Goal: Information Seeking & Learning: Learn about a topic

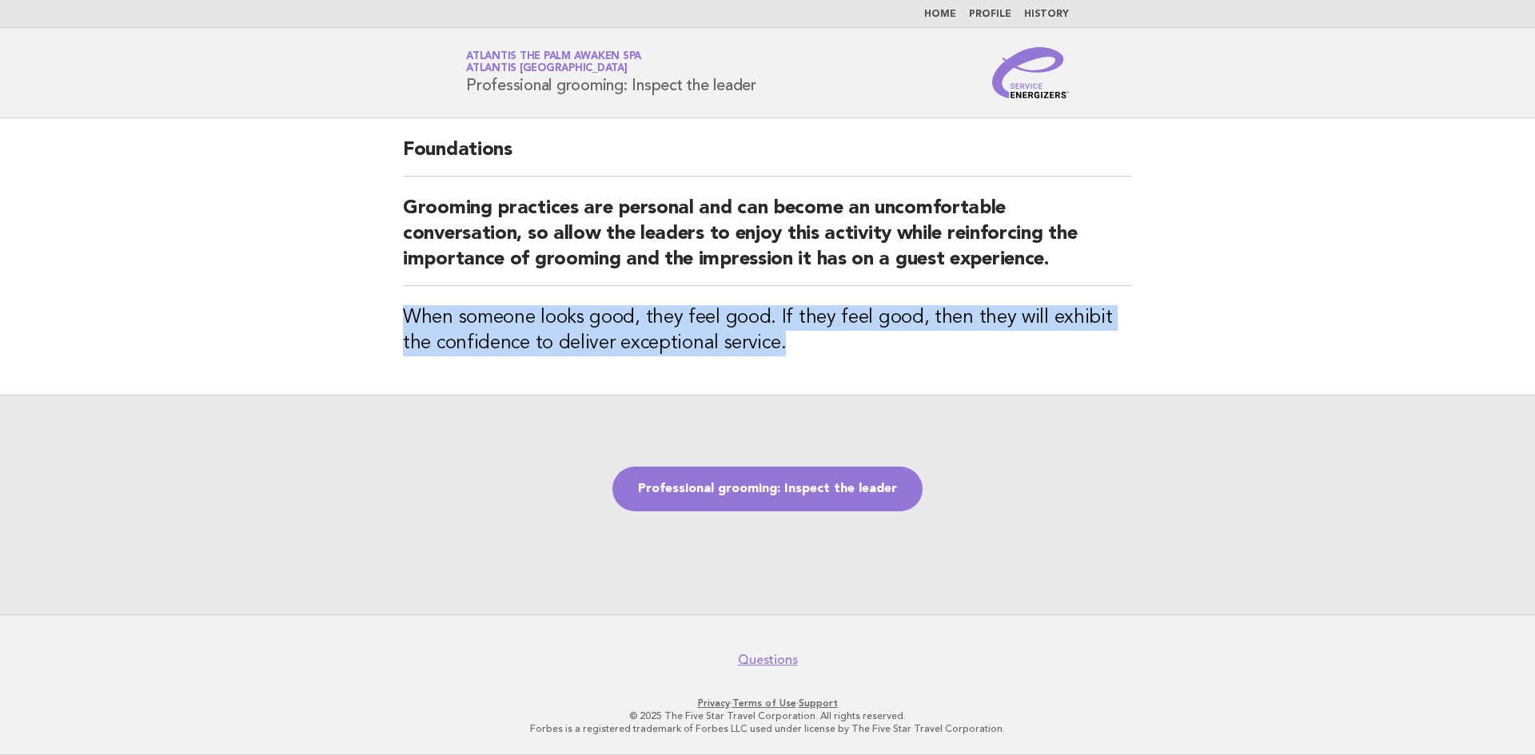
click at [944, 16] on link "Home" at bounding box center [940, 15] width 32 height 10
click at [947, 10] on link "Home" at bounding box center [940, 15] width 32 height 10
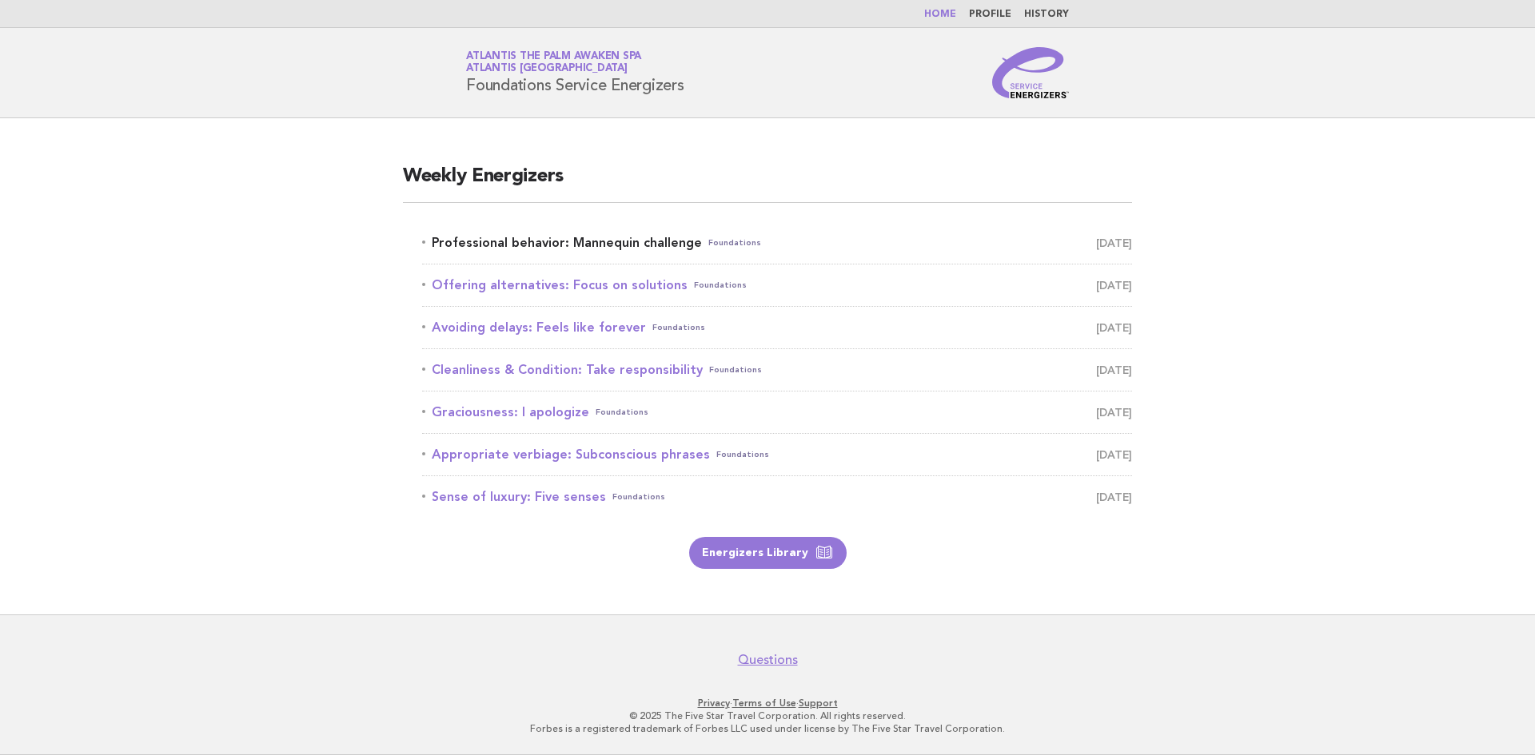
drag, startPoint x: 623, startPoint y: 241, endPoint x: 660, endPoint y: 241, distance: 36.8
click at [623, 241] on link "Professional behavior: Mannequin challenge Foundations September 5" at bounding box center [777, 243] width 710 height 22
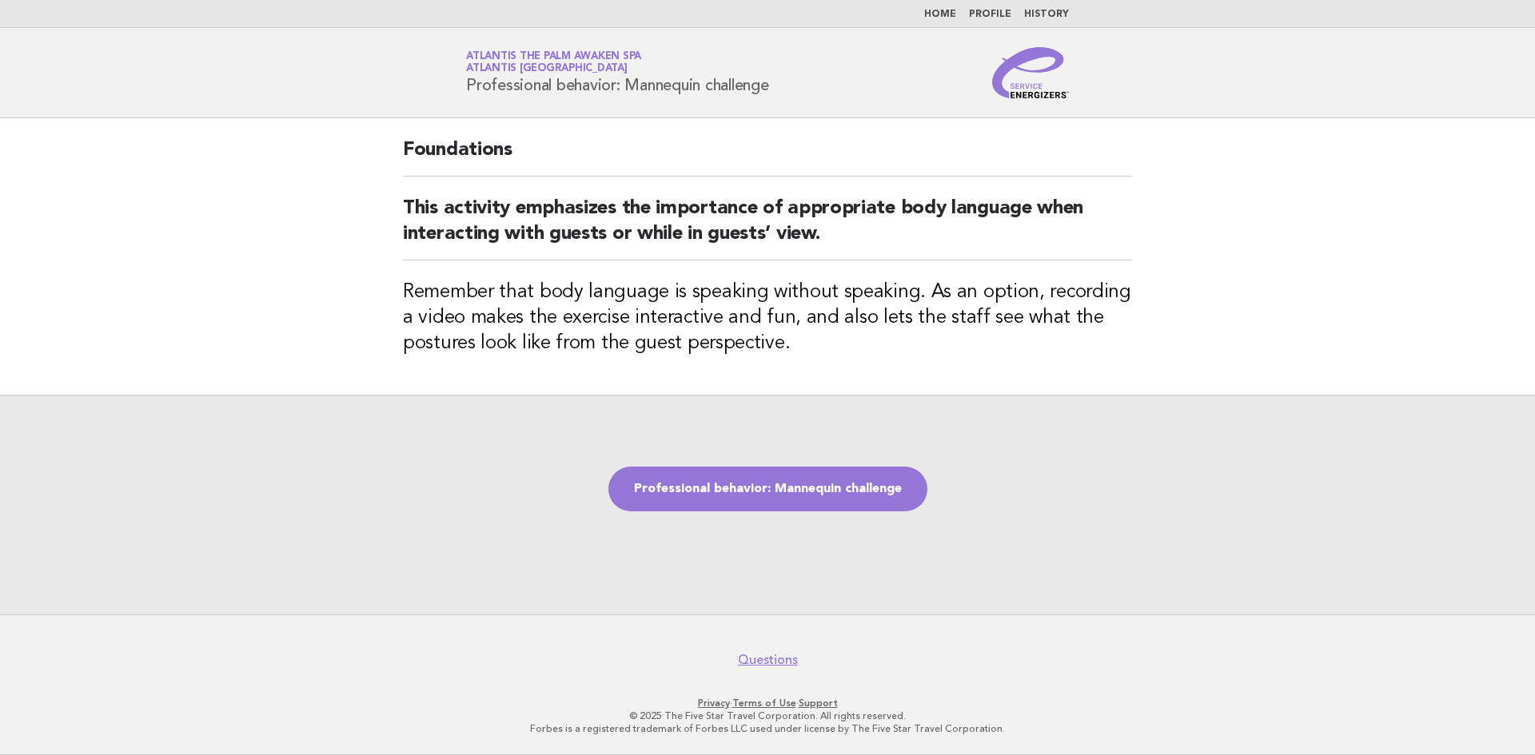
drag, startPoint x: 787, startPoint y: 88, endPoint x: 561, endPoint y: 87, distance: 226.2
click at [475, 92] on div "Service Energizers Atlantis The Palm Awaken Spa Atlantis [GEOGRAPHIC_DATA] Prof…" at bounding box center [767, 72] width 647 height 51
drag, startPoint x: 562, startPoint y: 86, endPoint x: 784, endPoint y: 94, distance: 222.3
click at [784, 94] on div "Service Energizers Atlantis The Palm Awaken Spa Atlantis [GEOGRAPHIC_DATA] Prof…" at bounding box center [767, 72] width 647 height 51
drag, startPoint x: 794, startPoint y: 94, endPoint x: 466, endPoint y: 82, distance: 327.9
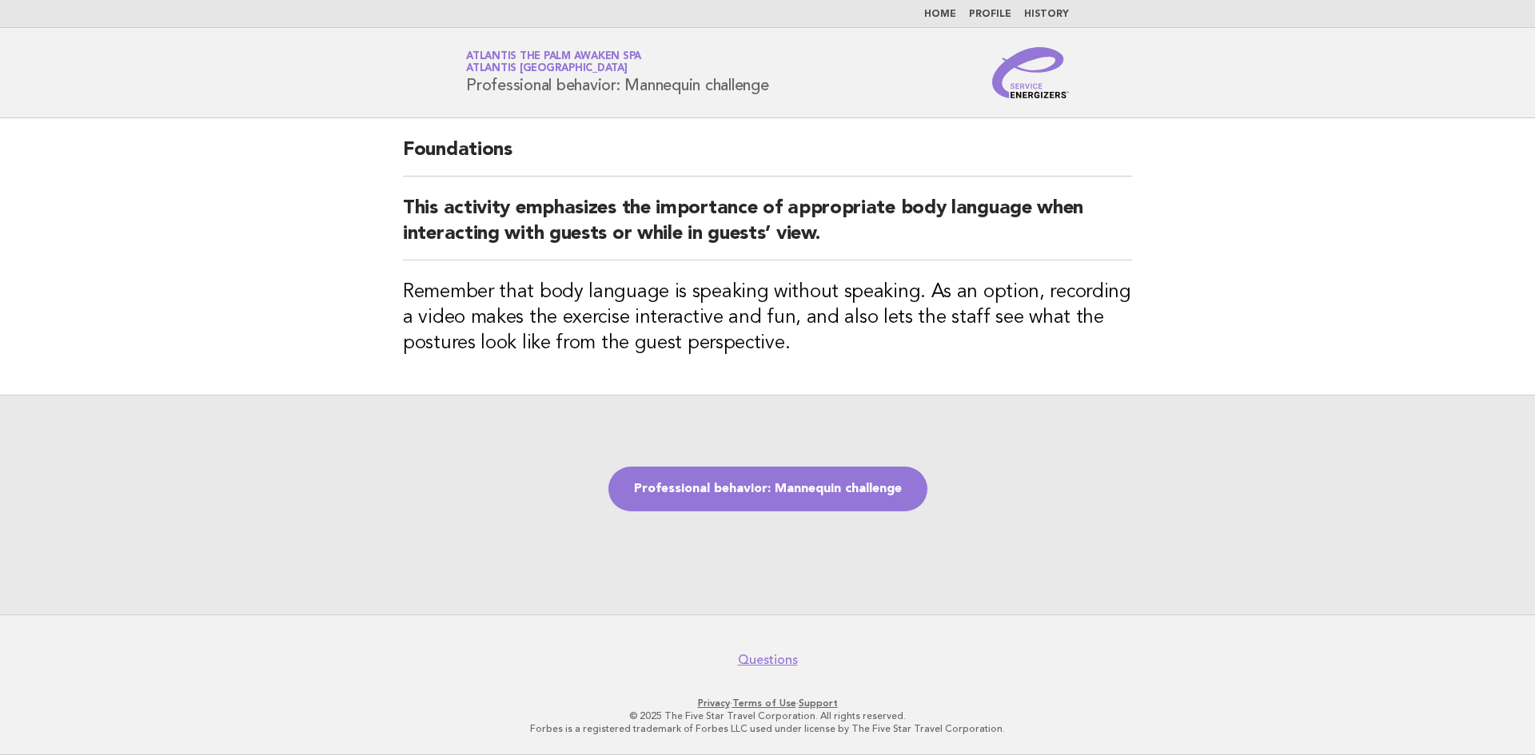
click at [466, 82] on div "Service Energizers Atlantis The Palm Awaken Spa Atlantis [GEOGRAPHIC_DATA] Prof…" at bounding box center [767, 72] width 647 height 51
copy h1 "Professional behavior: Mannequin challenge"
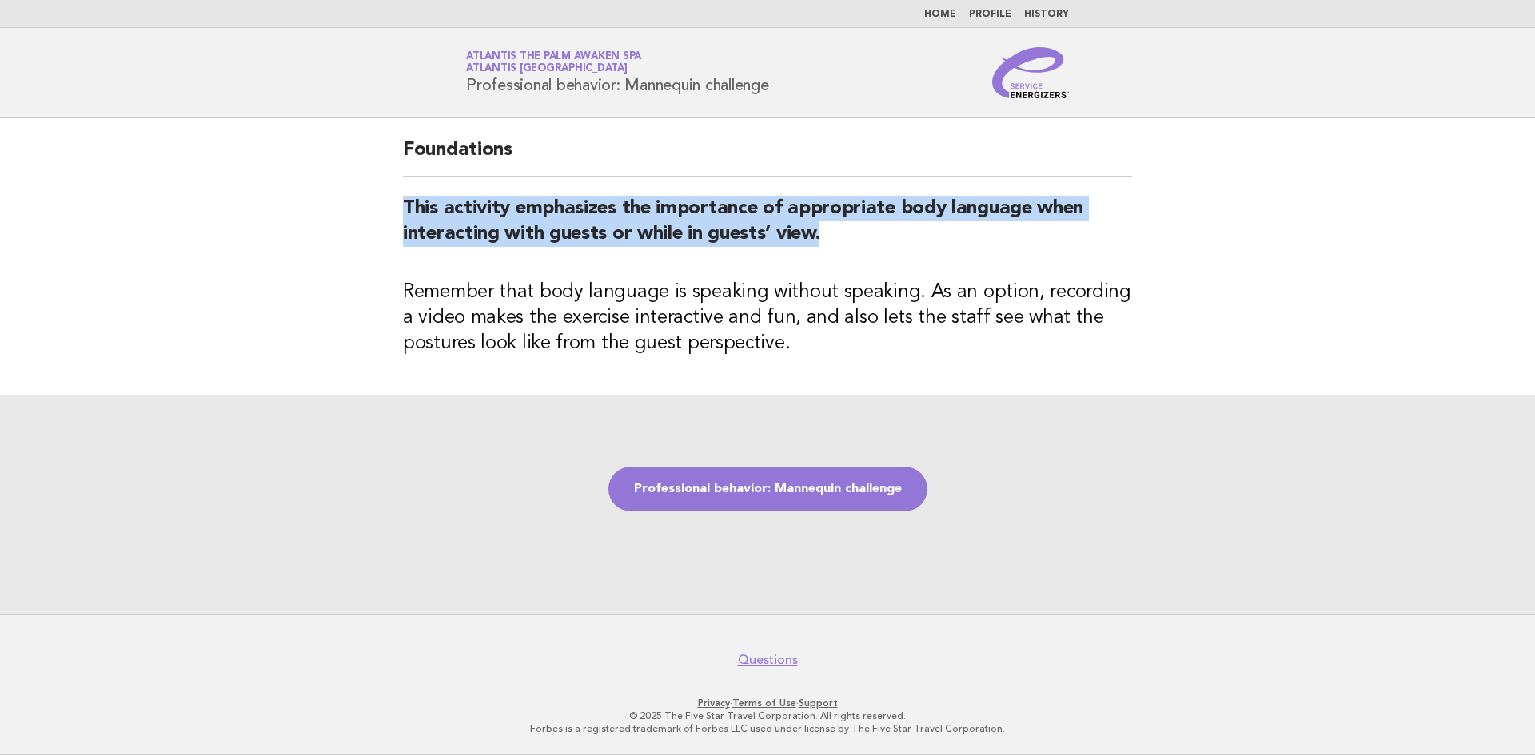
drag, startPoint x: 402, startPoint y: 201, endPoint x: 911, endPoint y: 249, distance: 511.3
click at [911, 249] on div "Foundations This activity emphasizes the importance of appropriate body languag…" at bounding box center [767, 256] width 767 height 277
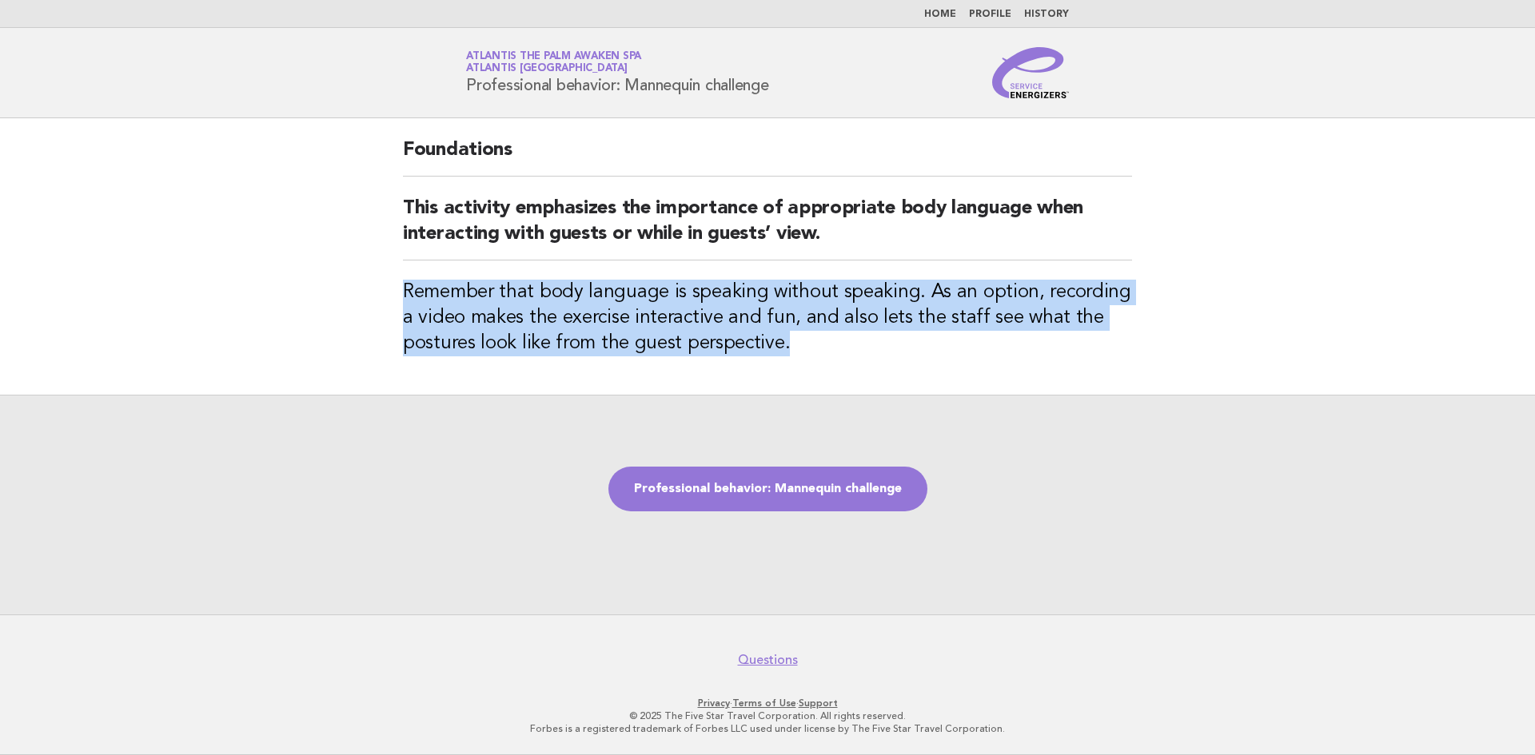
drag, startPoint x: 822, startPoint y: 356, endPoint x: 403, endPoint y: 289, distance: 425.0
click at [403, 289] on div "Foundations This activity emphasizes the importance of appropriate body languag…" at bounding box center [767, 256] width 767 height 277
copy h3 "Remember that body language is speaking without speaking. As an option, recordi…"
